Goal: Task Accomplishment & Management: Manage account settings

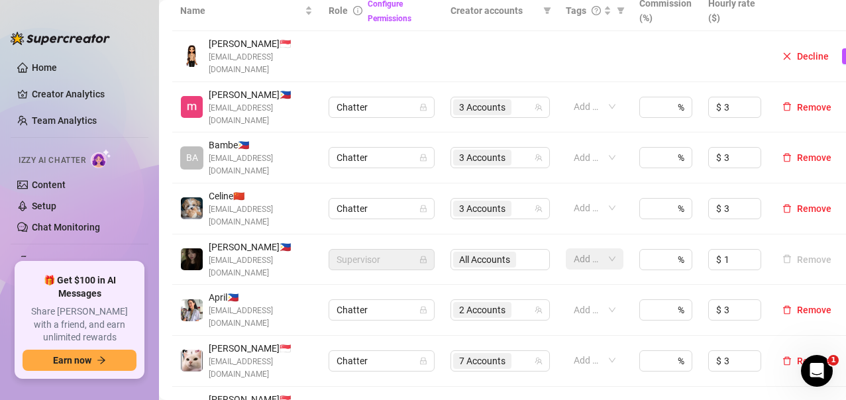
scroll to position [397, 0]
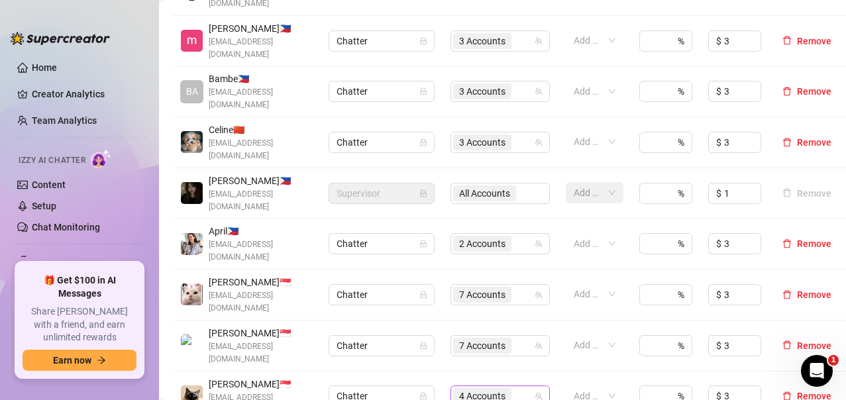
click at [480, 389] on span "4 Accounts" at bounding box center [482, 396] width 46 height 15
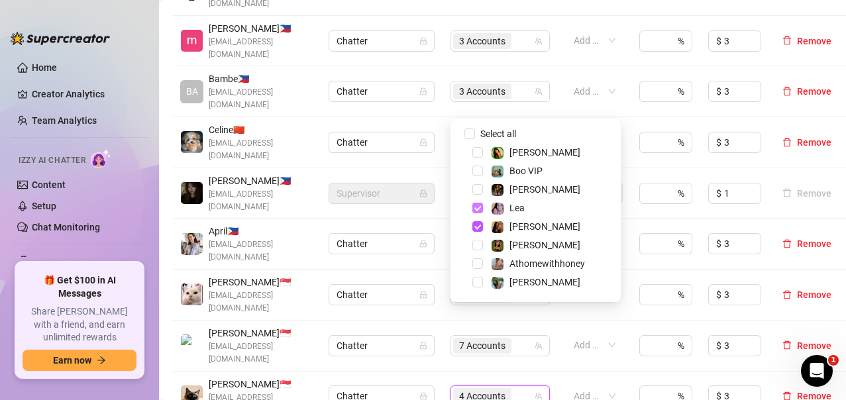
click at [480, 209] on span "Select tree node" at bounding box center [477, 208] width 11 height 11
click at [480, 229] on span "Select tree node" at bounding box center [477, 226] width 11 height 11
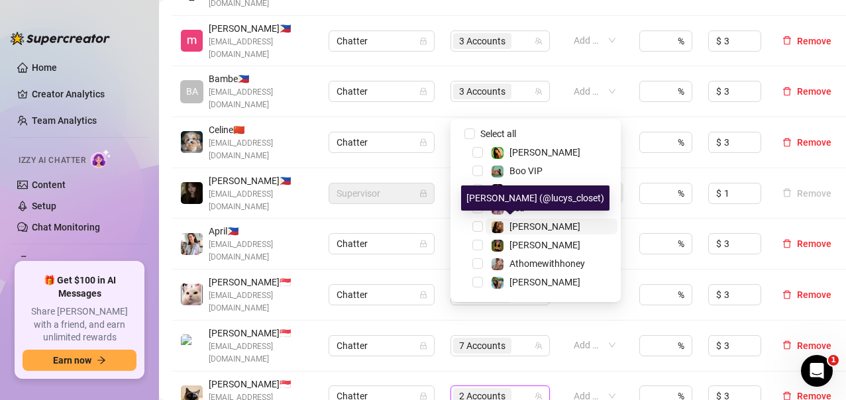
scroll to position [66, 0]
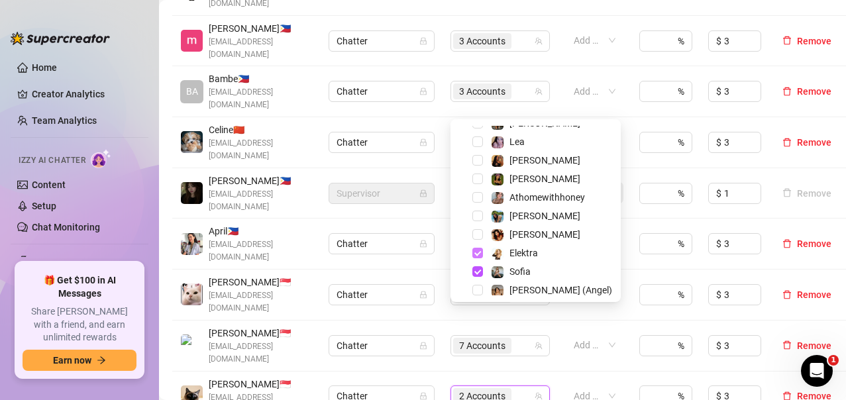
click at [479, 253] on span "Select tree node" at bounding box center [477, 253] width 11 height 11
click at [482, 178] on span "Select tree node" at bounding box center [477, 179] width 11 height 11
click at [481, 235] on span "Select tree node" at bounding box center [477, 234] width 11 height 11
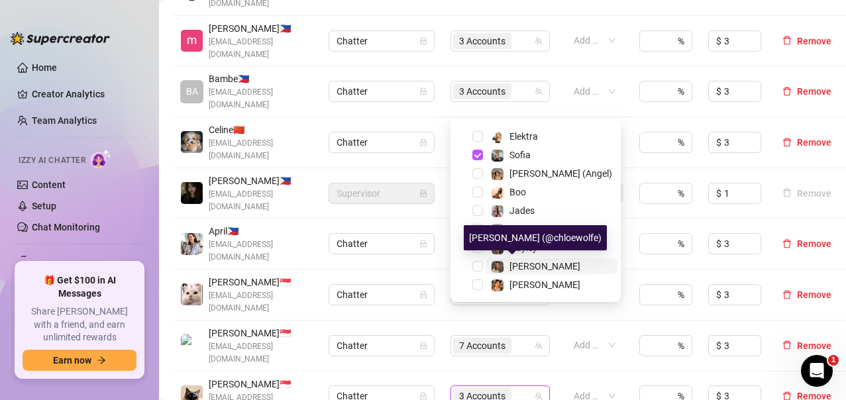
scroll to position [117, 0]
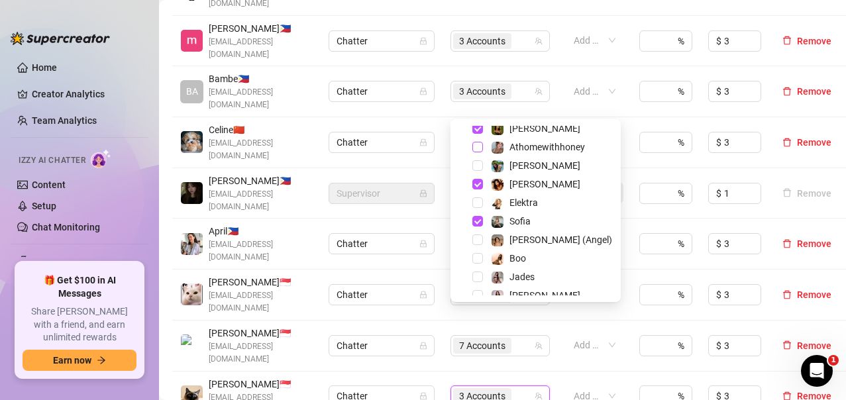
click at [482, 145] on span "Select tree node" at bounding box center [477, 147] width 11 height 11
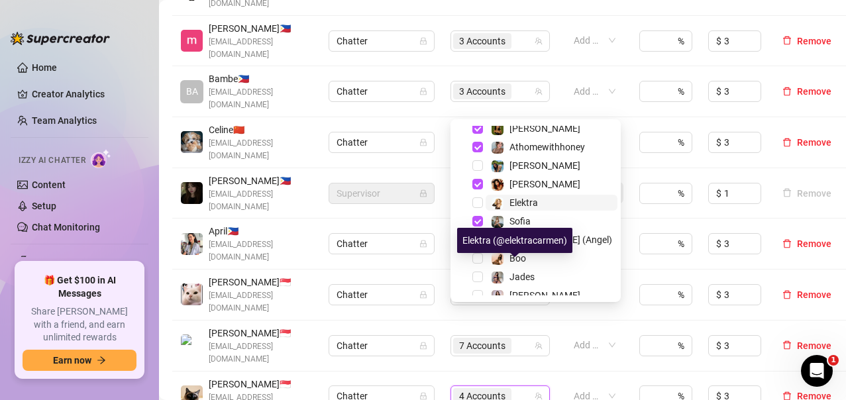
scroll to position [50, 0]
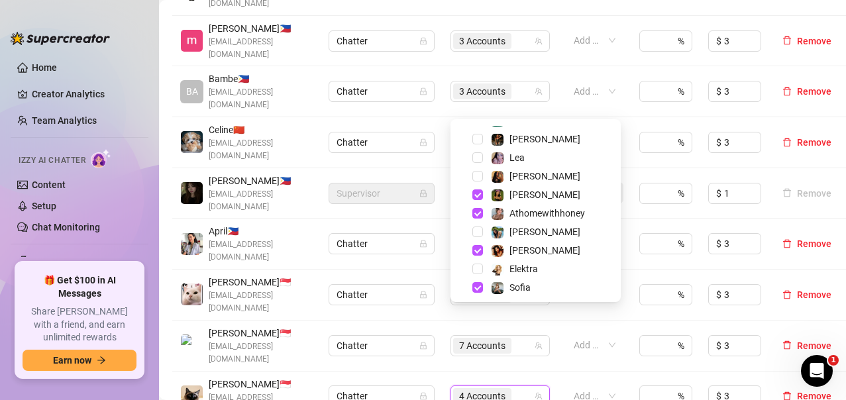
click at [594, 380] on div "Name Role Configure Permissions Creator accounts Tags Commission (%) Hourly rat…" at bounding box center [502, 211] width 660 height 575
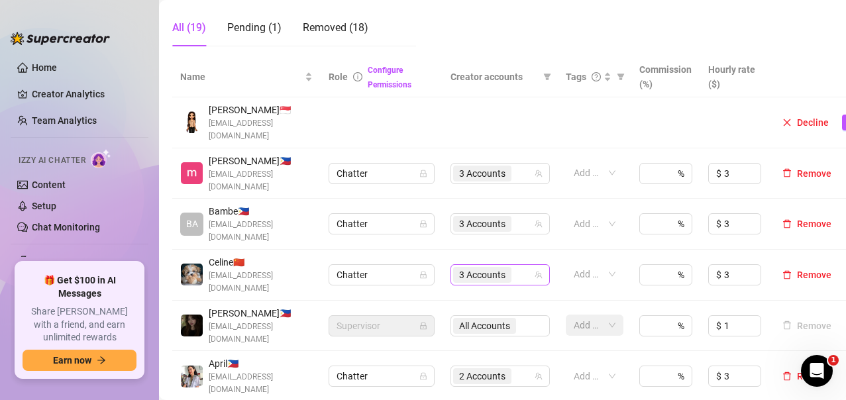
scroll to position [397, 0]
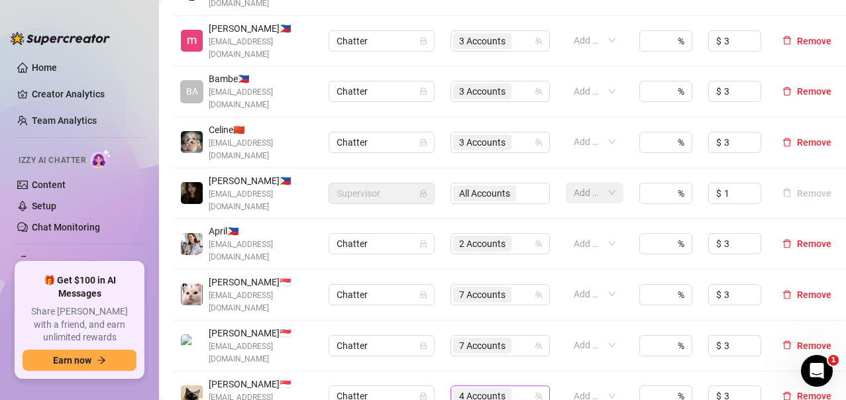
click at [476, 389] on span "4 Accounts" at bounding box center [482, 396] width 46 height 15
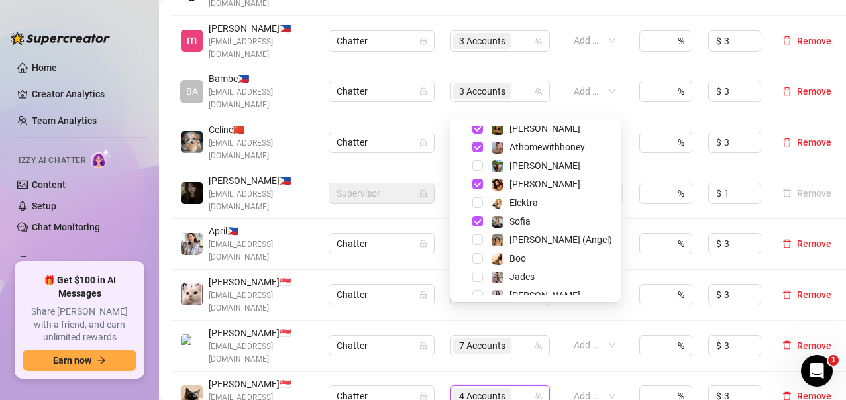
scroll to position [50, 0]
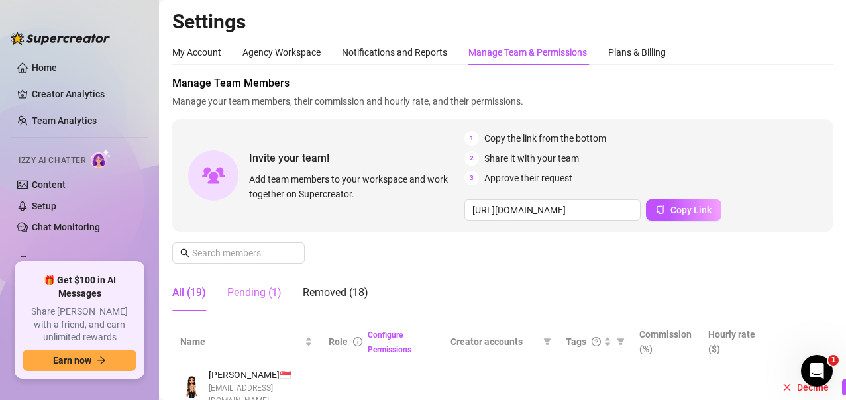
scroll to position [66, 0]
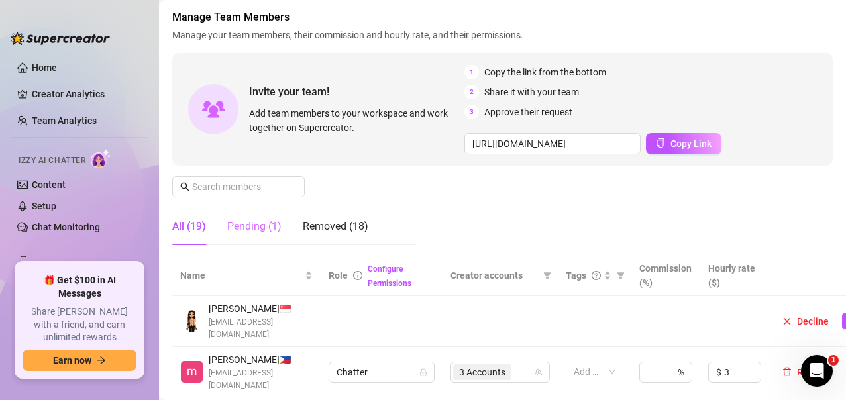
click at [256, 235] on div "Pending (1)" at bounding box center [254, 226] width 54 height 37
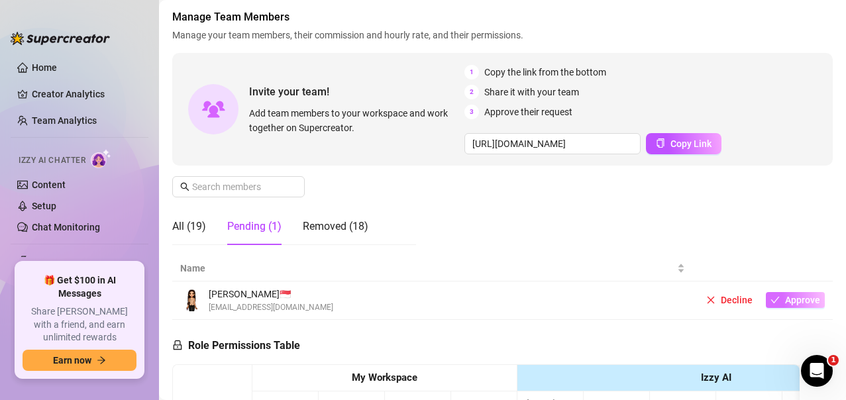
click at [785, 302] on span "Approve" at bounding box center [802, 300] width 35 height 11
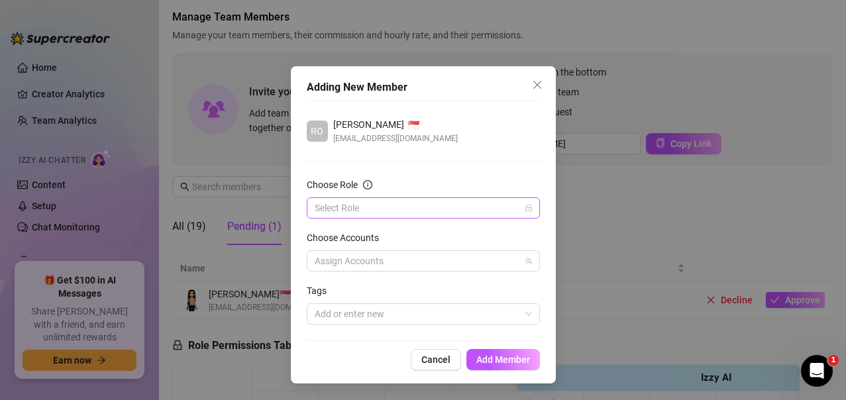
click at [525, 209] on icon "lock" at bounding box center [528, 208] width 6 height 7
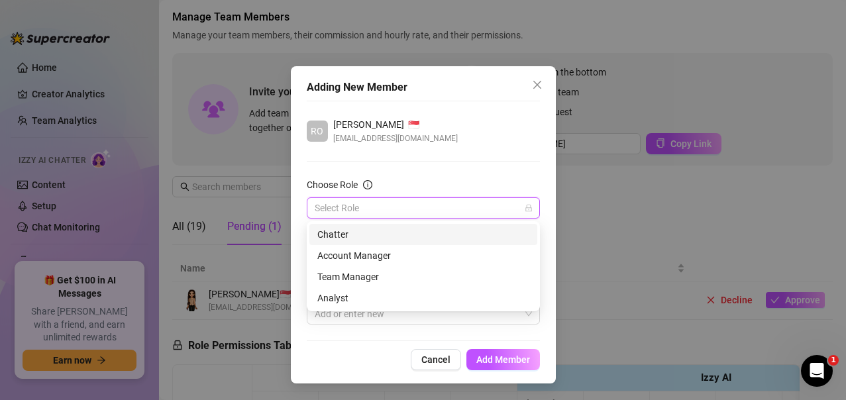
click at [341, 209] on input "Choose Role" at bounding box center [417, 208] width 205 height 20
click at [341, 233] on div "Chatter" at bounding box center [423, 234] width 212 height 15
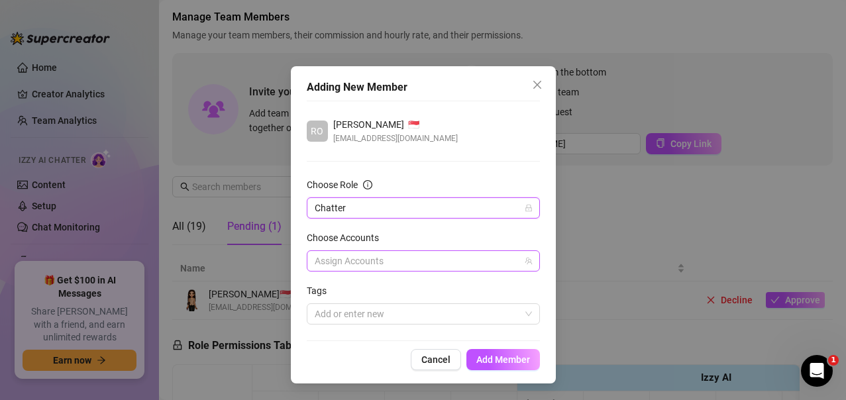
click at [525, 262] on icon "team" at bounding box center [528, 261] width 7 height 7
click at [367, 260] on div at bounding box center [416, 261] width 214 height 19
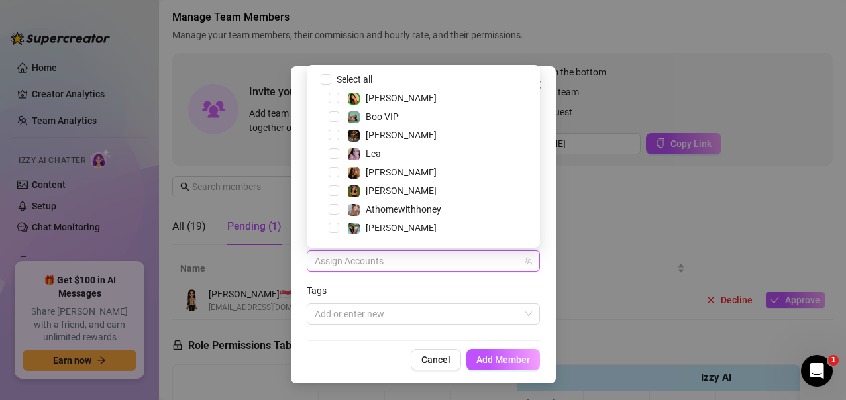
click at [340, 187] on div "[PERSON_NAME]" at bounding box center [423, 191] width 227 height 16
click at [338, 189] on span "Select tree node" at bounding box center [334, 190] width 11 height 11
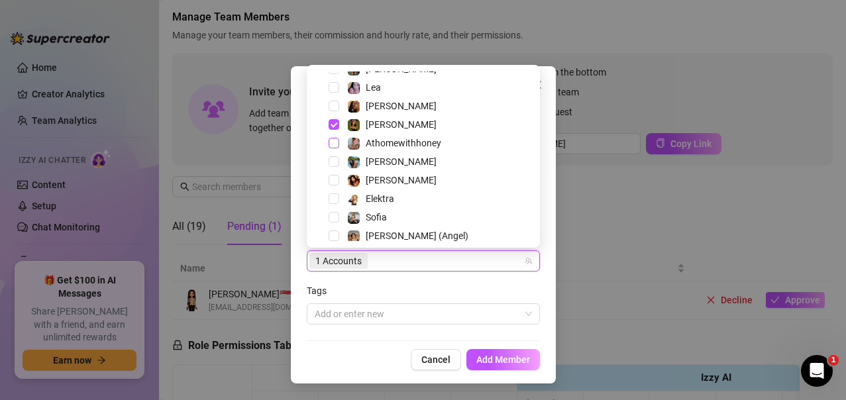
click at [335, 147] on span "Select tree node" at bounding box center [334, 143] width 11 height 11
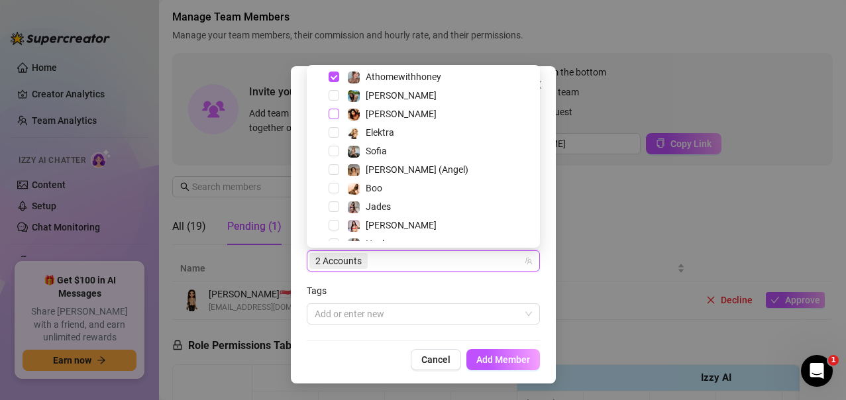
click at [337, 114] on span "Select tree node" at bounding box center [334, 114] width 11 height 11
click at [499, 361] on span "Add Member" at bounding box center [503, 359] width 54 height 11
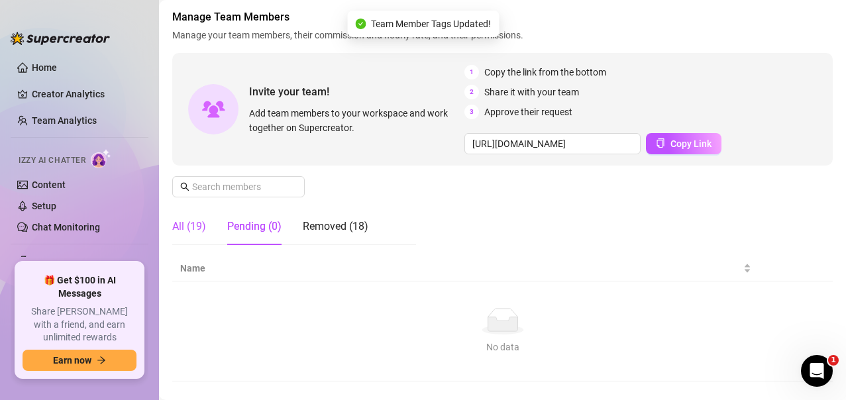
click at [191, 226] on div "All (19)" at bounding box center [189, 227] width 34 height 16
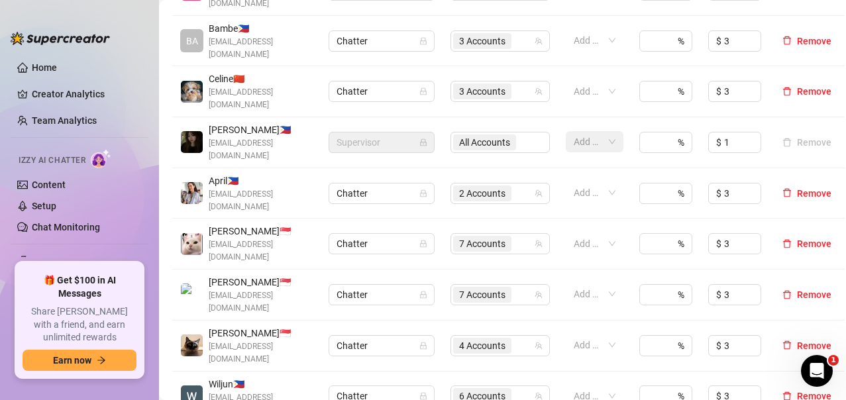
scroll to position [464, 0]
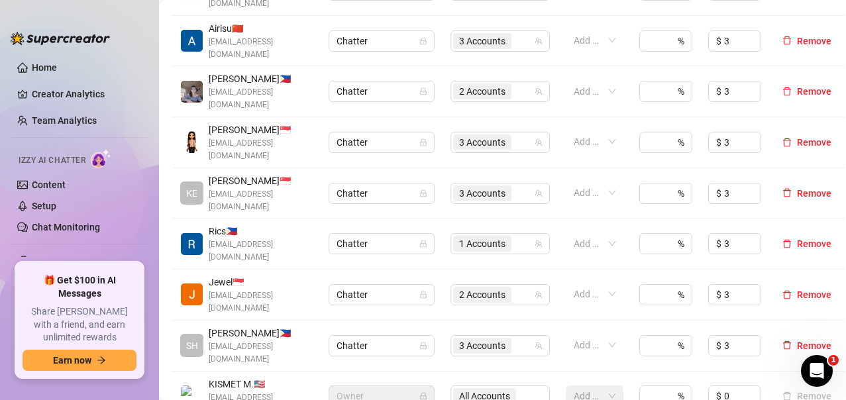
scroll to position [331, 0]
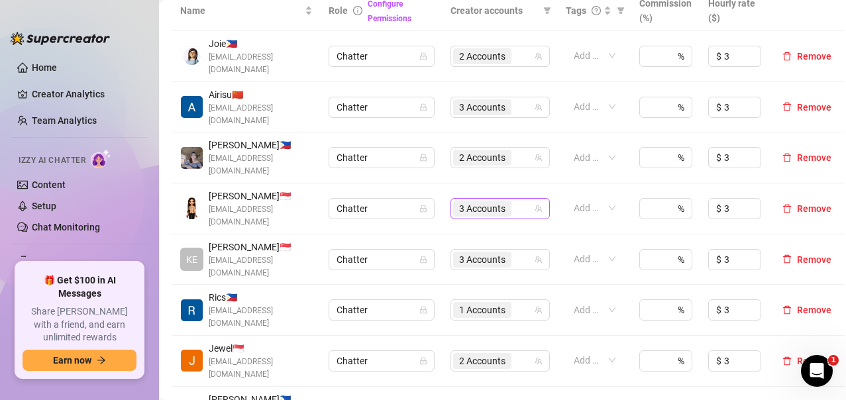
click at [483, 201] on span "3 Accounts" at bounding box center [482, 208] width 46 height 15
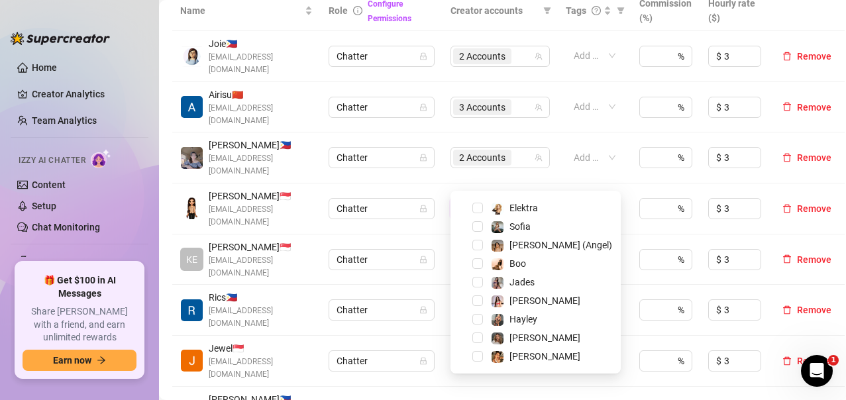
scroll to position [50, 0]
